Goal: Use online tool/utility: Use online tool/utility

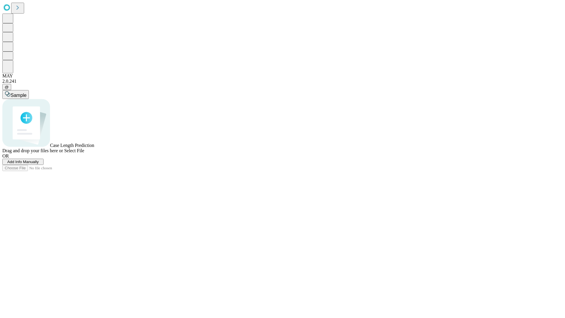
click at [39, 164] on span "Add Info Manually" at bounding box center [22, 161] width 31 height 4
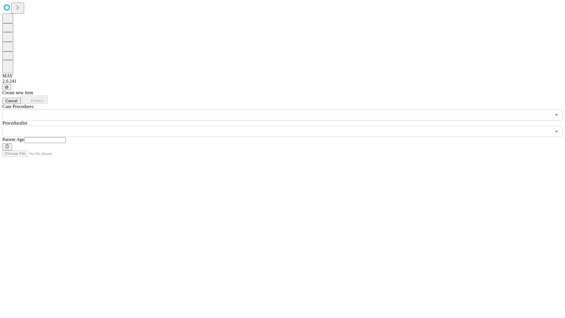
click at [66, 137] on input "text" at bounding box center [45, 140] width 42 height 6
type input "**"
click at [287, 126] on input "text" at bounding box center [276, 131] width 549 height 11
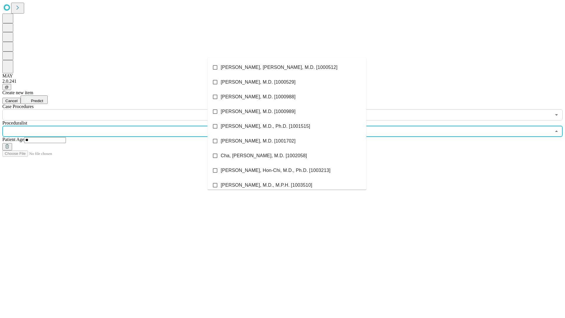
click at [287, 67] on li "[PERSON_NAME], [PERSON_NAME], M.D. [1000512]" at bounding box center [286, 67] width 159 height 15
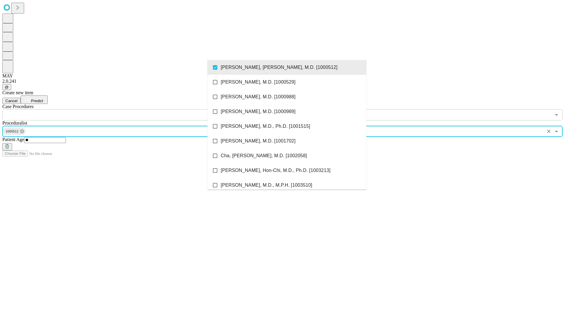
click at [124, 109] on input "text" at bounding box center [276, 114] width 549 height 11
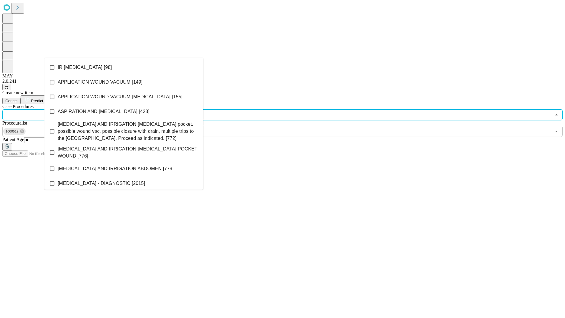
click at [124, 67] on li "IR [MEDICAL_DATA] [98]" at bounding box center [123, 67] width 159 height 15
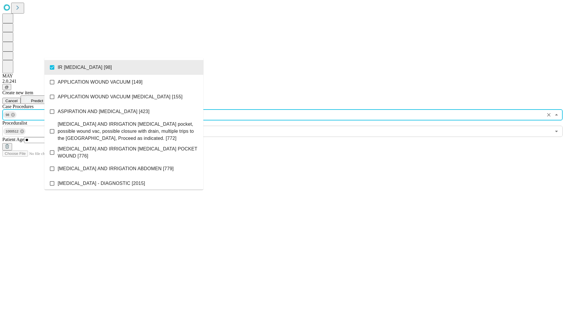
click at [43, 99] on span "Predict" at bounding box center [37, 101] width 12 height 4
